Goal: Check status: Check status

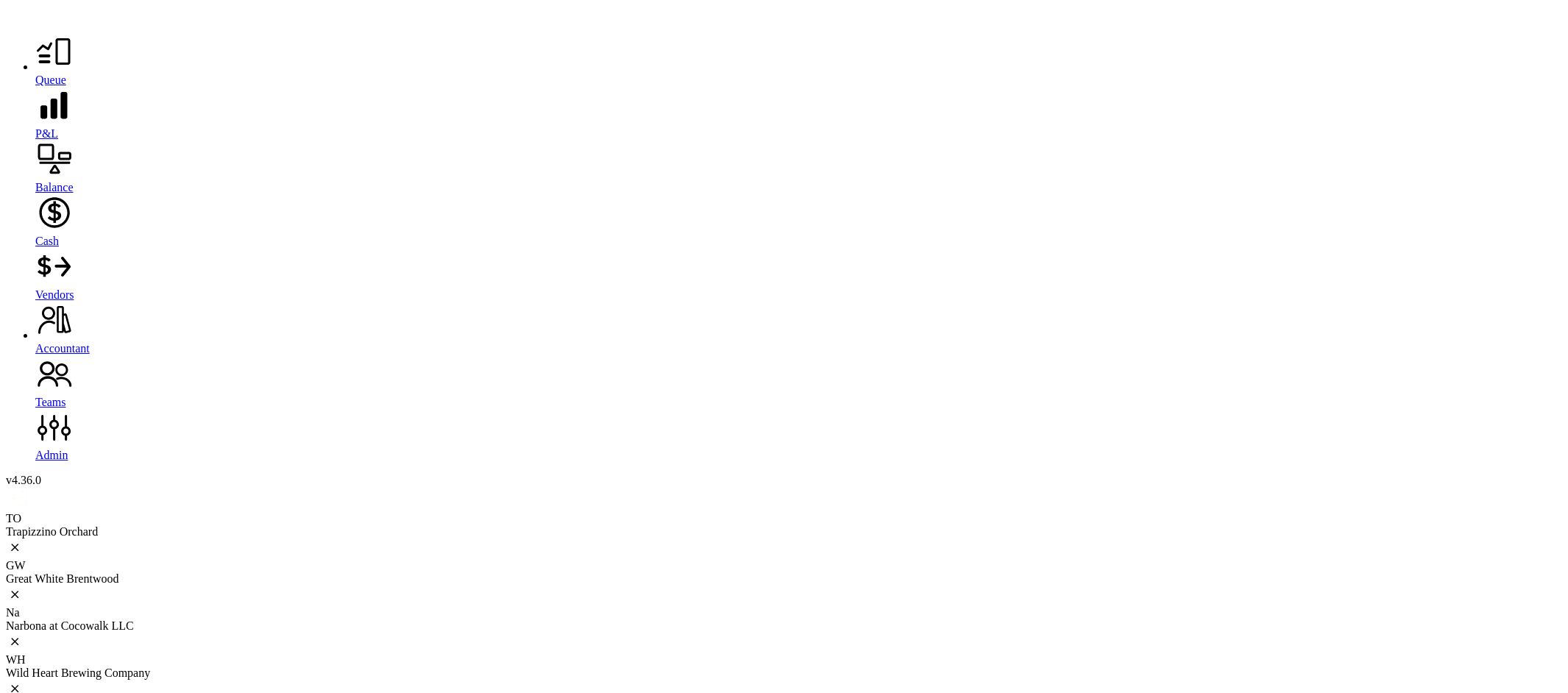
scroll to position [1699, 0]
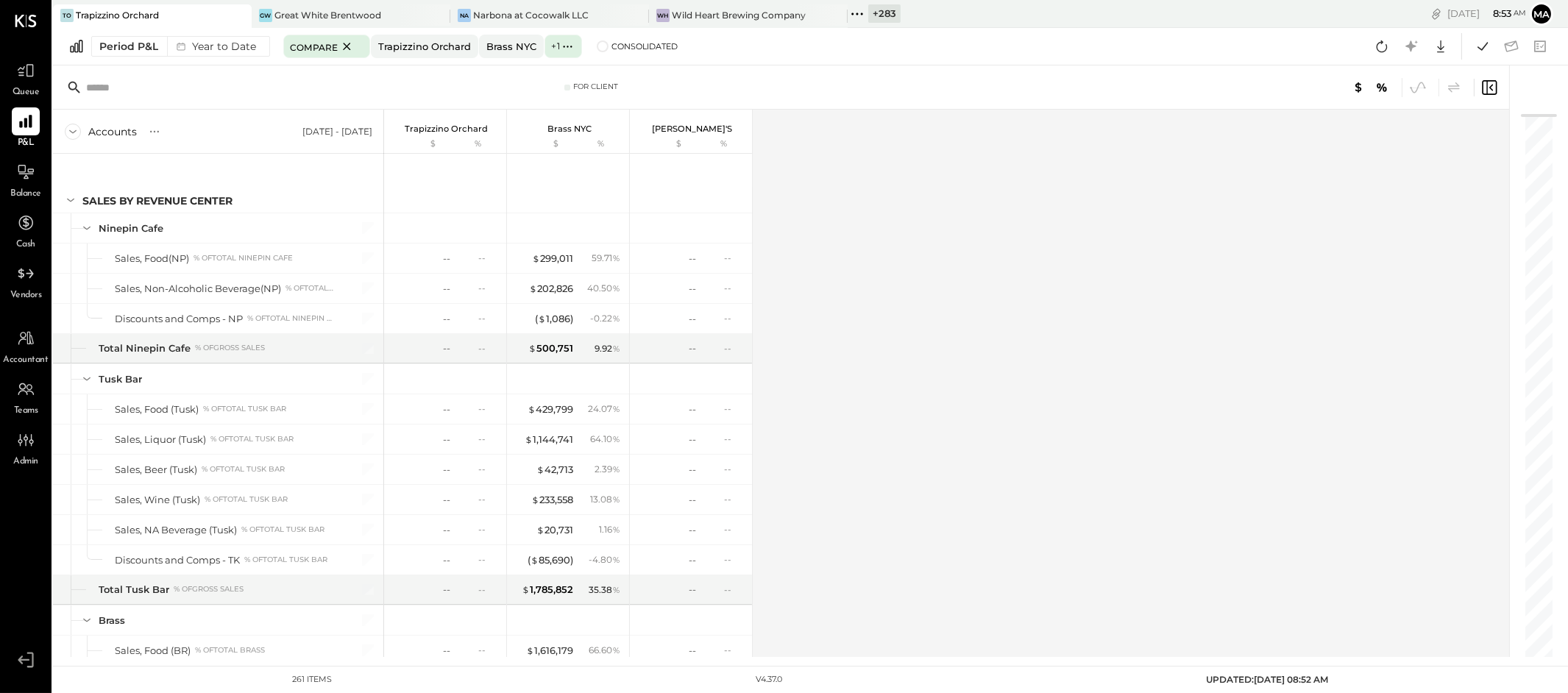
click at [234, 11] on icon at bounding box center [238, 16] width 19 height 18
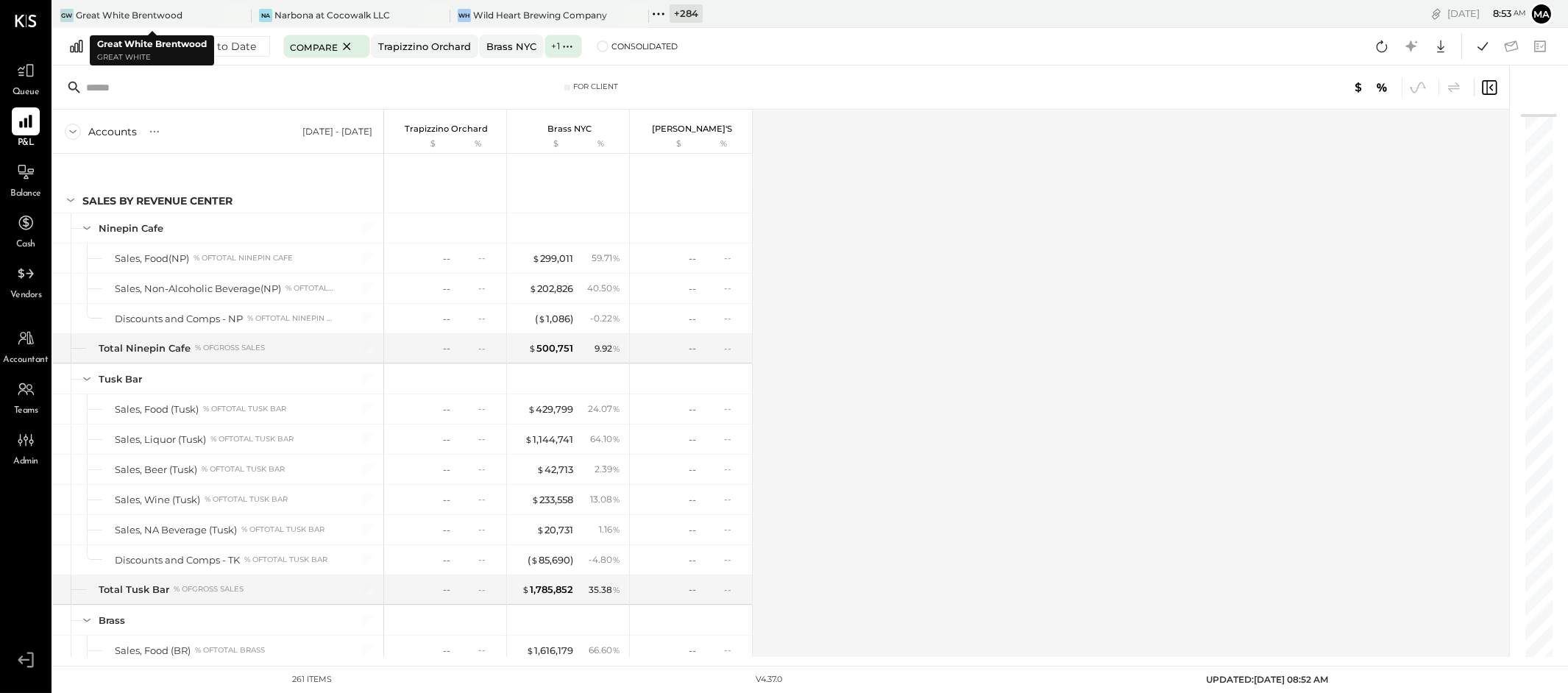
click at [234, 11] on icon at bounding box center [238, 16] width 19 height 18
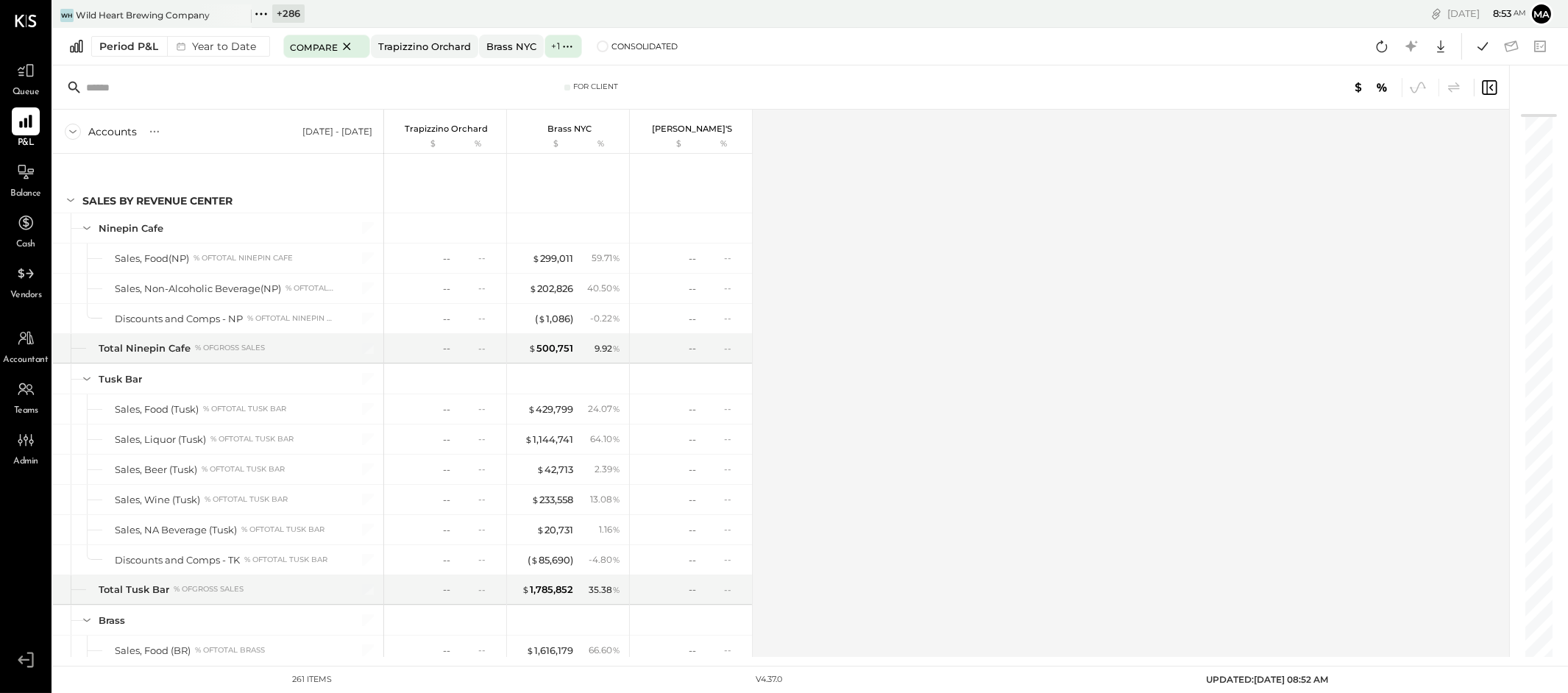
click at [234, 11] on icon at bounding box center [238, 16] width 19 height 18
click at [65, 11] on icon at bounding box center [63, 14] width 19 height 19
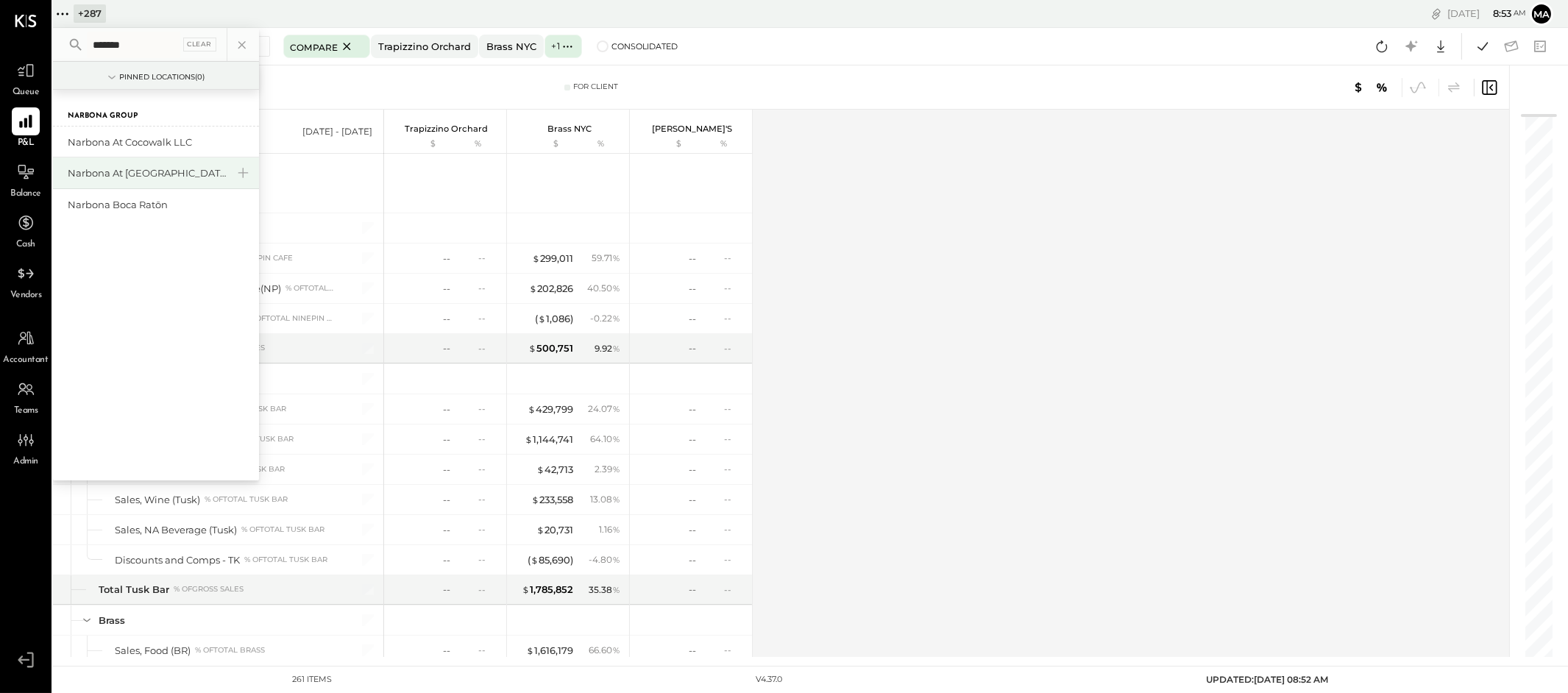
type input "*******"
click at [141, 159] on div "Narbona at [GEOGRAPHIC_DATA] LLC" at bounding box center [156, 173] width 206 height 31
click at [141, 166] on div "Narbona at [GEOGRAPHIC_DATA] LLC" at bounding box center [147, 173] width 159 height 14
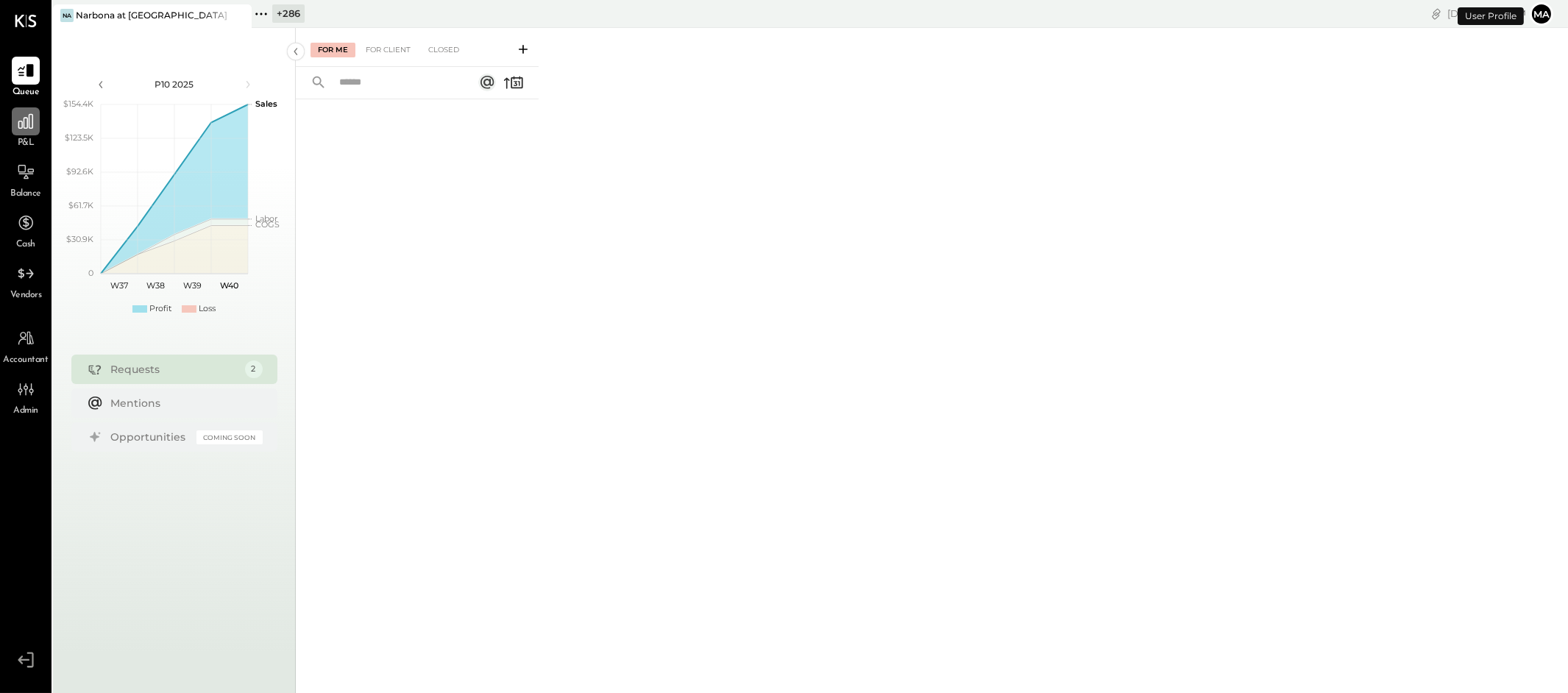
click at [19, 134] on div at bounding box center [26, 121] width 28 height 28
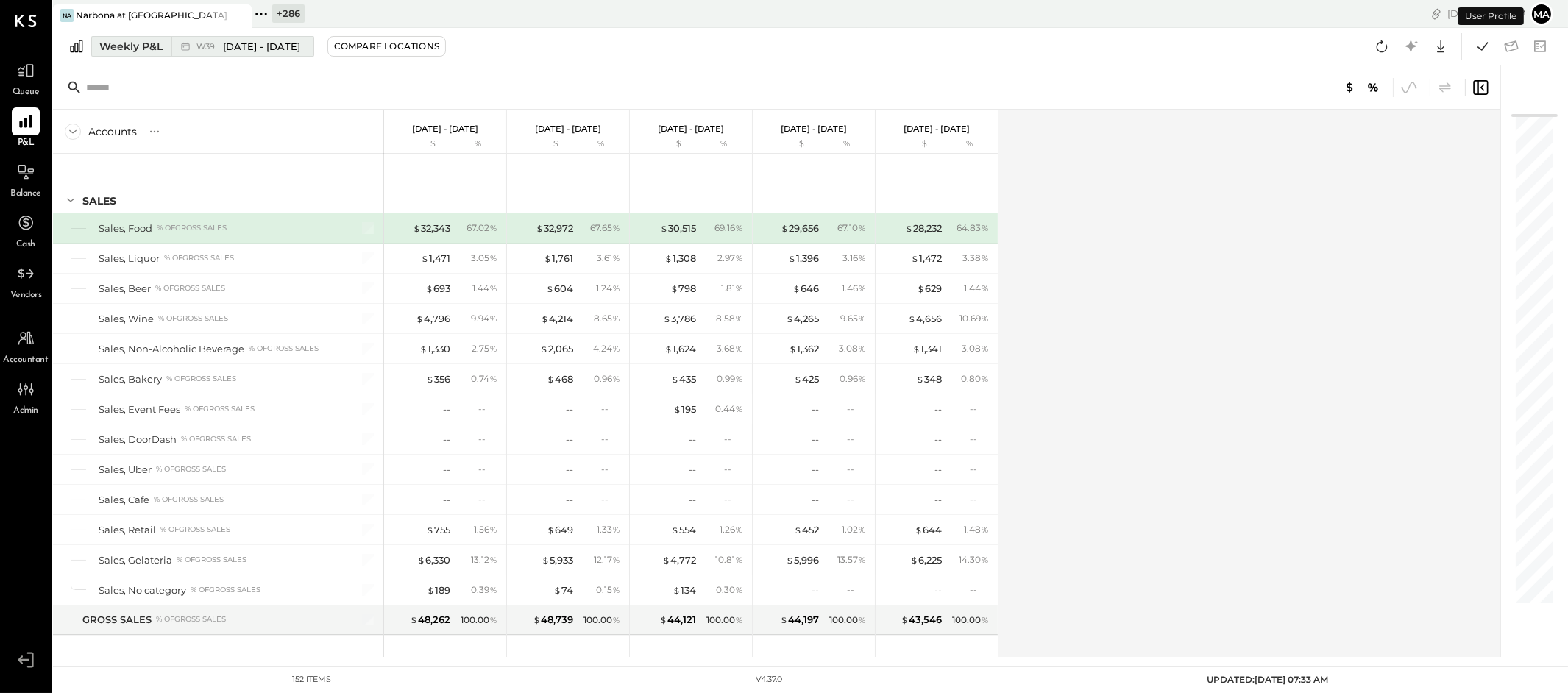
click at [227, 39] on span "[DATE] - [DATE]" at bounding box center [261, 46] width 77 height 14
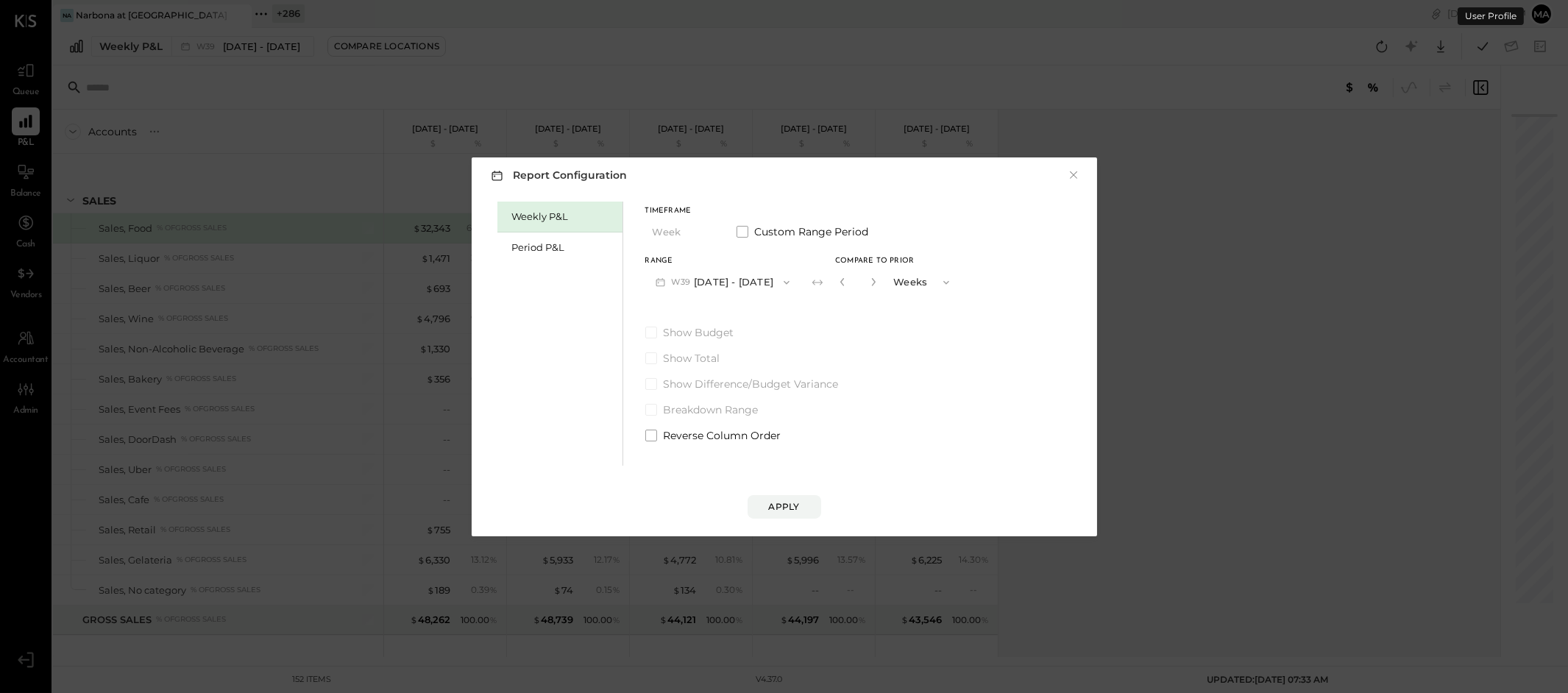
drag, startPoint x: 545, startPoint y: 246, endPoint x: 764, endPoint y: 303, distance: 226.3
click at [546, 246] on div "Period P&L" at bounding box center [564, 247] width 103 height 14
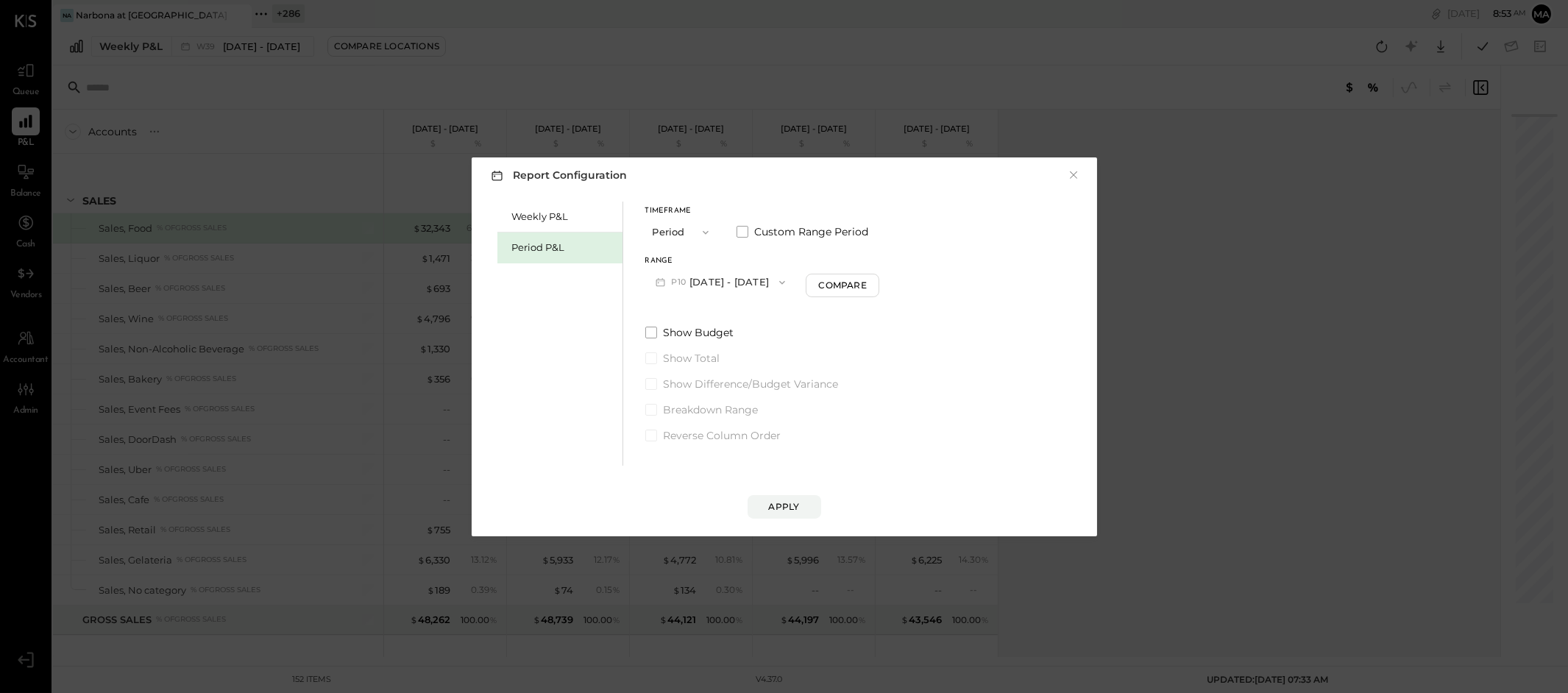
click at [760, 277] on button "P10 [DATE] - [DATE]" at bounding box center [721, 282] width 151 height 28
click at [760, 277] on div "P10 [DATE] - [DATE]" at bounding box center [730, 284] width 168 height 31
click at [756, 279] on button "P10 [DATE] - [DATE]" at bounding box center [721, 282] width 151 height 28
click at [738, 311] on span "[DATE] - [DATE]" at bounding box center [714, 314] width 70 height 13
click at [777, 499] on button "Apply" at bounding box center [784, 507] width 74 height 24
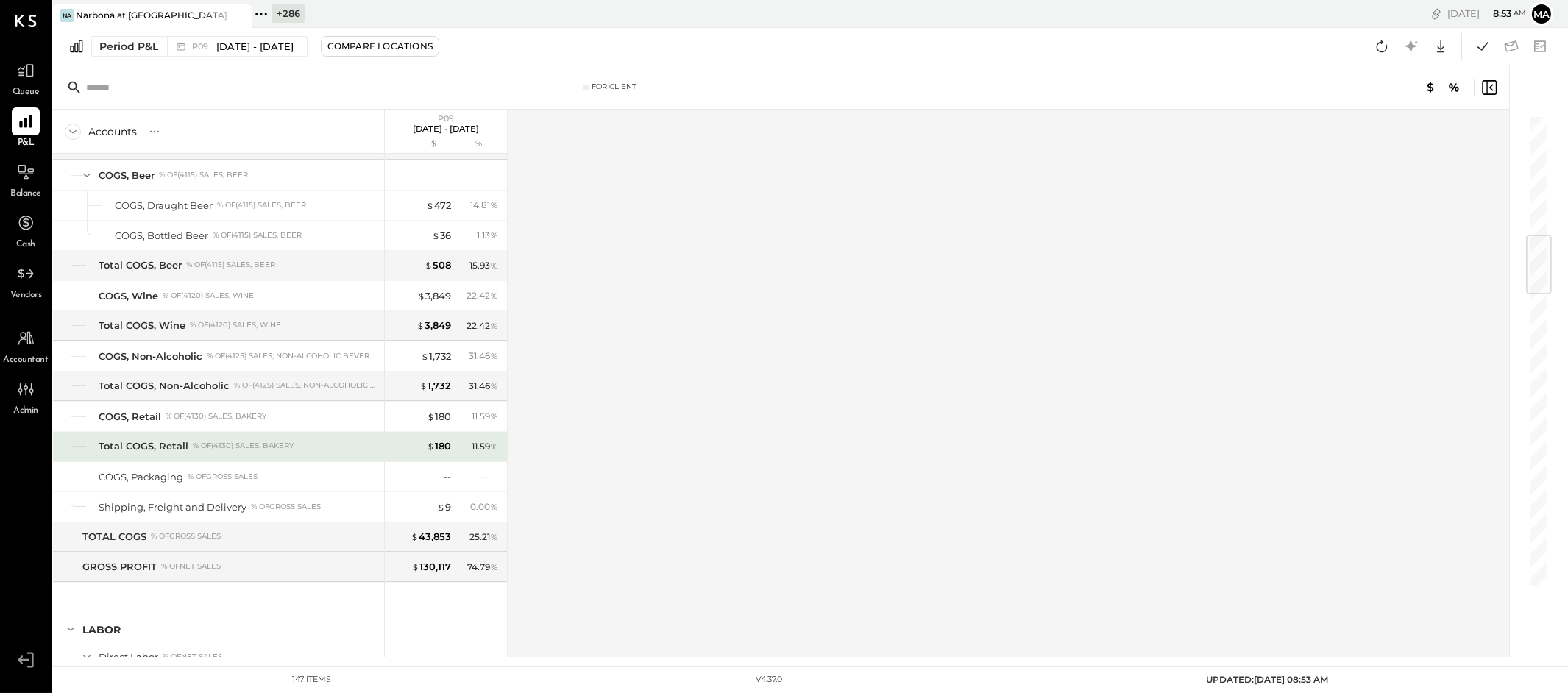
scroll to position [1015, 0]
